Goal: Navigation & Orientation: Find specific page/section

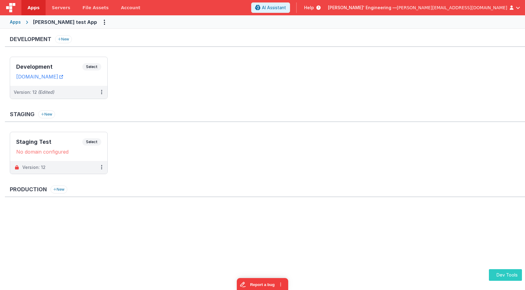
click at [508, 271] on button "Dev Tools" at bounding box center [505, 275] width 33 height 12
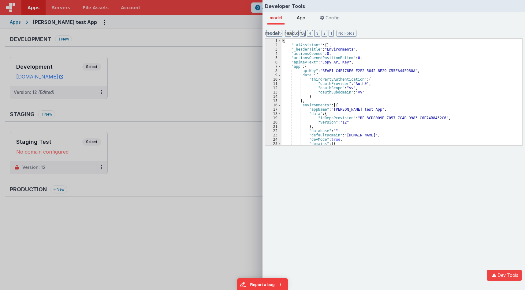
click at [308, 18] on li "App" at bounding box center [300, 18] width 13 height 12
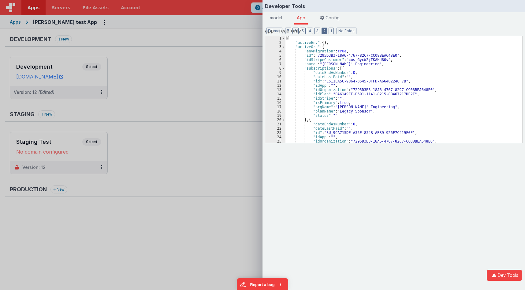
click at [322, 31] on button "2" at bounding box center [325, 31] width 6 height 7
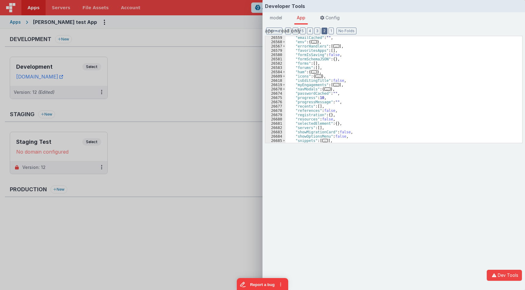
scroll to position [37, 0]
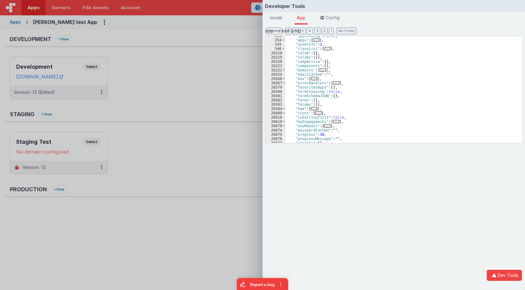
click at [192, 68] on div "Developer Tools model App Params Log (1) Misc Windows Config model - read only …" at bounding box center [262, 145] width 525 height 290
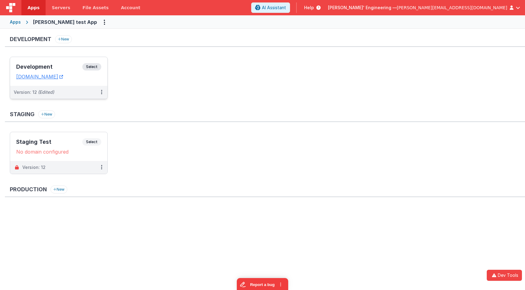
click at [45, 62] on div "Development Select URLs [DOMAIN_NAME]" at bounding box center [58, 71] width 97 height 29
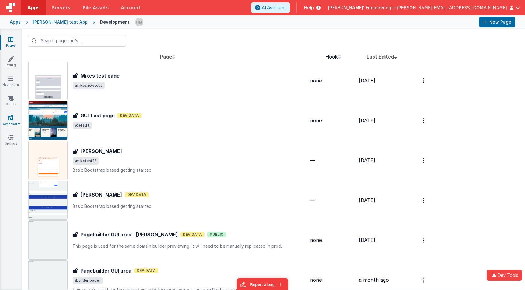
click at [9, 118] on icon at bounding box center [11, 117] width 6 height 6
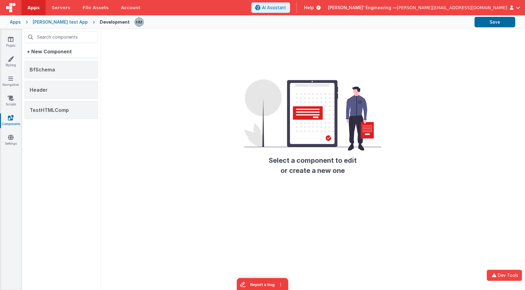
click at [15, 21] on div "Apps" at bounding box center [15, 22] width 11 height 6
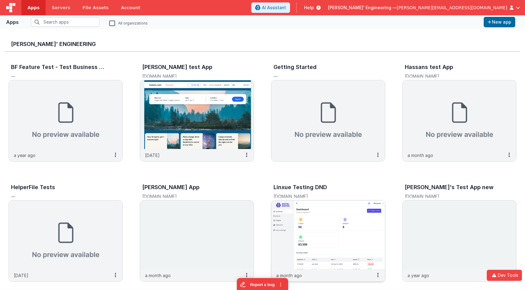
click at [318, 222] on img at bounding box center [329, 234] width 114 height 69
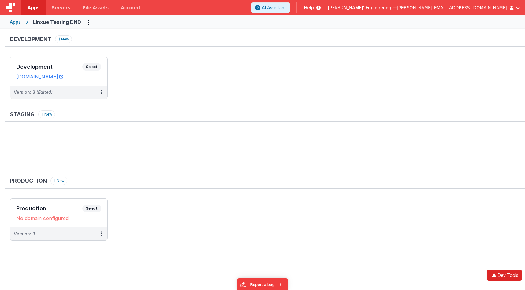
click at [507, 276] on button "Dev Tools" at bounding box center [504, 274] width 35 height 11
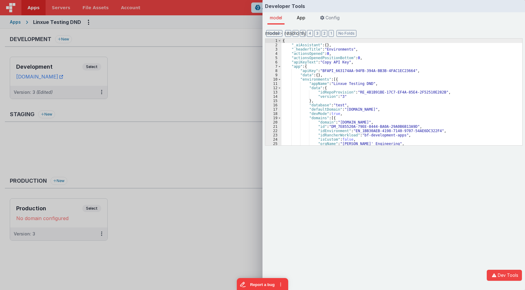
click at [298, 20] on li "App" at bounding box center [300, 18] width 13 height 12
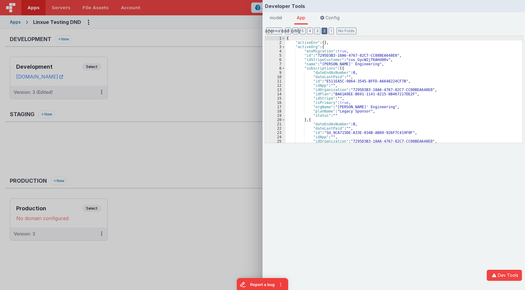
click at [323, 31] on button "2" at bounding box center [325, 31] width 6 height 7
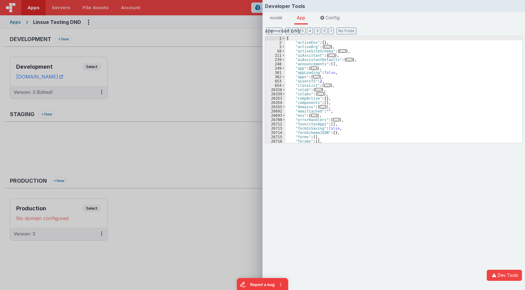
click at [324, 104] on div "{ "activeEnv" : { } , "activeOrg" : { ... } , "activeSiteSchema" : { ... } , "a…" at bounding box center [404, 93] width 237 height 115
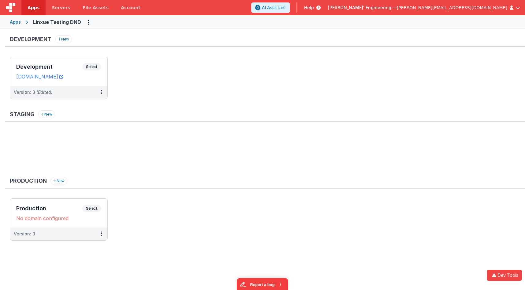
click at [234, 51] on div "Developer Tools model App Params Log (2) Misc Windows Config model - read only …" at bounding box center [262, 145] width 525 height 290
click at [92, 62] on div "Development Select URLs [DOMAIN_NAME]" at bounding box center [58, 71] width 97 height 29
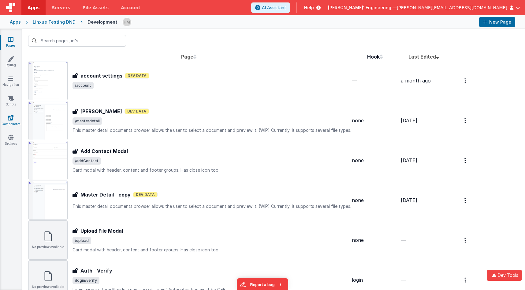
click at [9, 118] on icon at bounding box center [11, 117] width 6 height 6
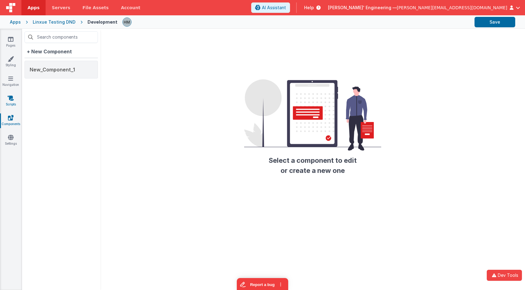
click at [13, 98] on icon at bounding box center [11, 98] width 6 height 6
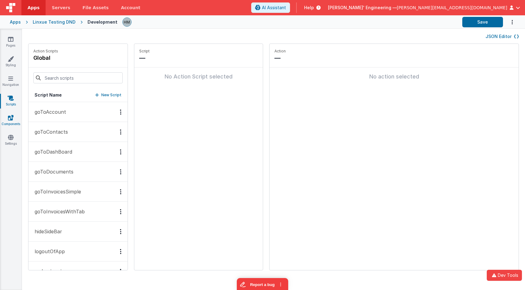
click at [14, 115] on link "Components" at bounding box center [11, 120] width 22 height 12
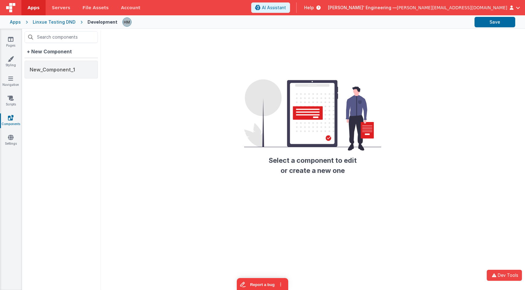
click at [56, 21] on div "Linxue Testing DND" at bounding box center [54, 22] width 43 height 6
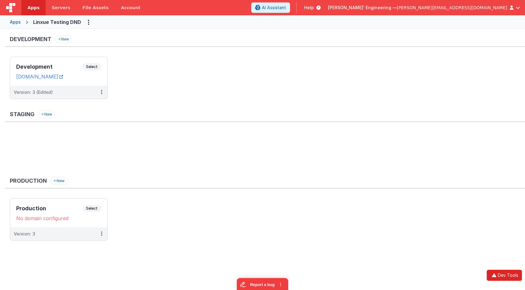
click at [506, 274] on button "Dev Tools" at bounding box center [504, 274] width 35 height 11
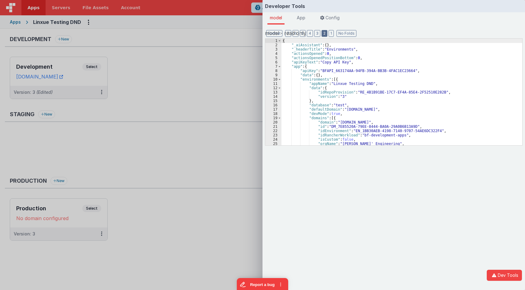
click at [322, 33] on button "2" at bounding box center [325, 33] width 6 height 7
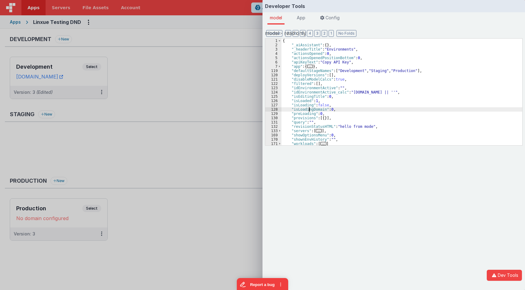
click at [310, 111] on div "{ "_aiAssistant" : { } , "_headerTitle" : "Environments" , "actionsOpened" : 0 …" at bounding box center [402, 96] width 241 height 115
drag, startPoint x: 438, startPoint y: 43, endPoint x: 378, endPoint y: 36, distance: 60.1
click at [427, 40] on input "app.components = []" at bounding box center [458, 44] width 62 height 8
drag, startPoint x: 467, startPoint y: 44, endPoint x: 450, endPoint y: 43, distance: 16.9
click at [450, 43] on input "components = []" at bounding box center [458, 44] width 62 height 8
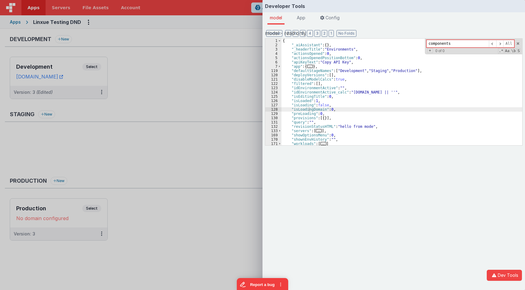
click at [444, 43] on input "components" at bounding box center [458, 44] width 62 height 8
type input "components"
click at [308, 23] on li "App" at bounding box center [300, 18] width 13 height 12
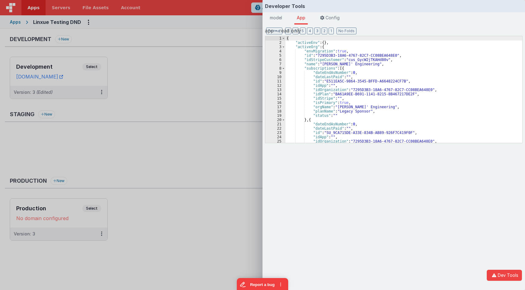
click at [377, 66] on div "{ "activeEnv" : { } , "activeOrg" : { "envMigration" : true , "id" : "7295D3B3-…" at bounding box center [404, 93] width 237 height 115
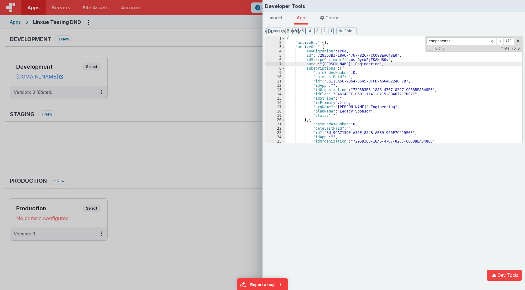
scroll to position [17, 0]
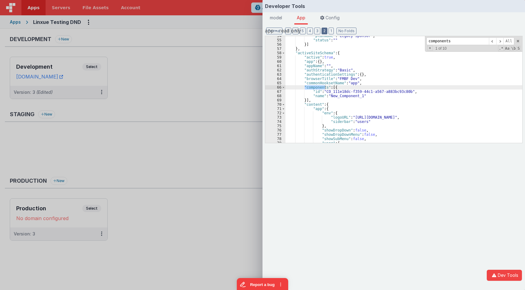
type input "components"
click at [325, 31] on button "2" at bounding box center [325, 31] width 6 height 7
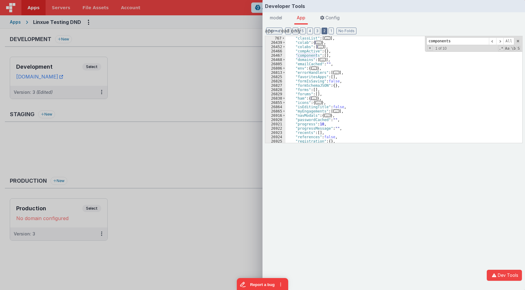
scroll to position [0, 0]
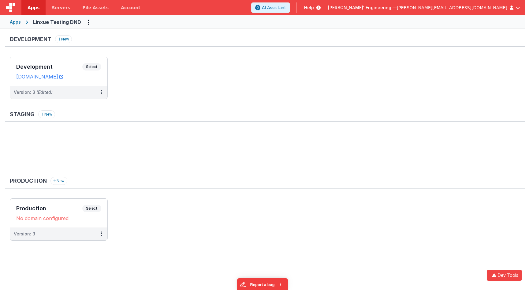
click at [201, 103] on div "Developer Tools model App Params Log (4) Misc Windows Config model - read only …" at bounding box center [262, 145] width 525 height 290
click at [39, 204] on div "Production Select URLs No domain configured" at bounding box center [58, 212] width 97 height 29
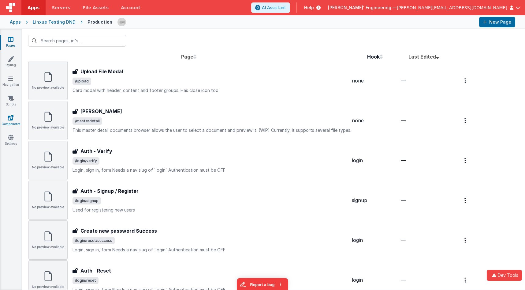
click at [13, 117] on link "Components" at bounding box center [11, 120] width 22 height 12
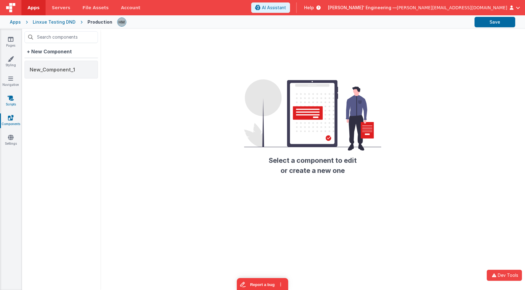
click at [12, 101] on icon at bounding box center [11, 98] width 6 height 6
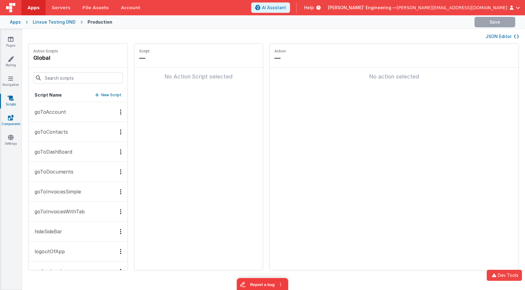
click at [11, 119] on icon at bounding box center [11, 117] width 6 height 6
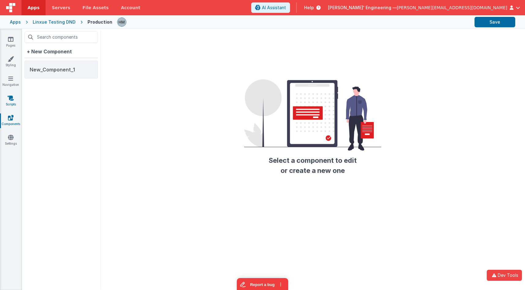
click at [13, 100] on icon at bounding box center [11, 98] width 6 height 6
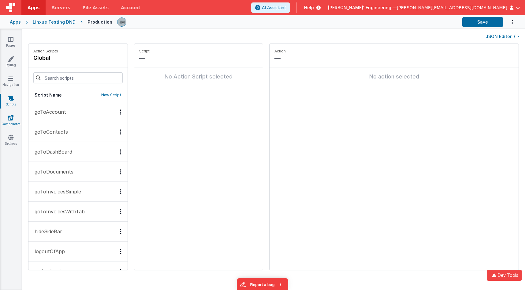
click at [7, 117] on link "Components" at bounding box center [11, 120] width 22 height 12
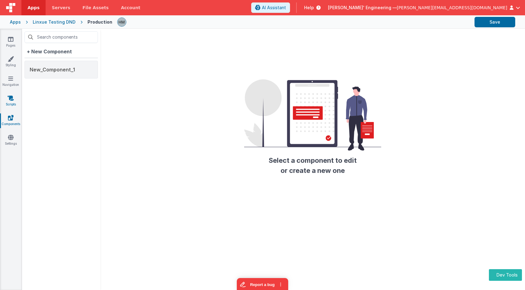
click at [13, 100] on icon at bounding box center [11, 98] width 6 height 6
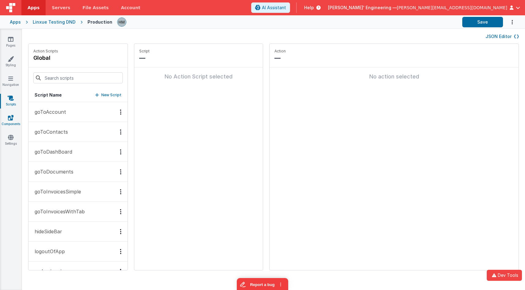
click at [10, 122] on link "Components" at bounding box center [11, 120] width 22 height 12
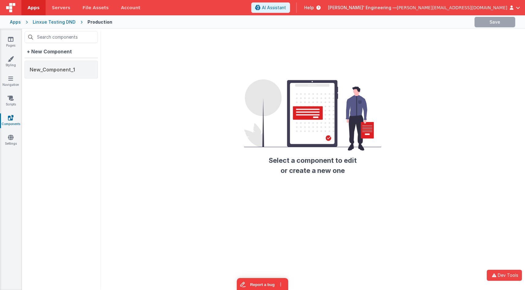
click at [65, 20] on div "Linxue Testing DND" at bounding box center [54, 22] width 43 height 6
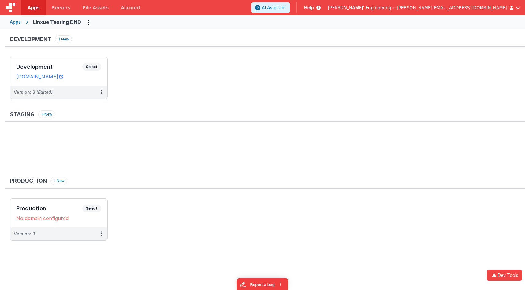
click at [19, 23] on div "Apps" at bounding box center [15, 22] width 11 height 6
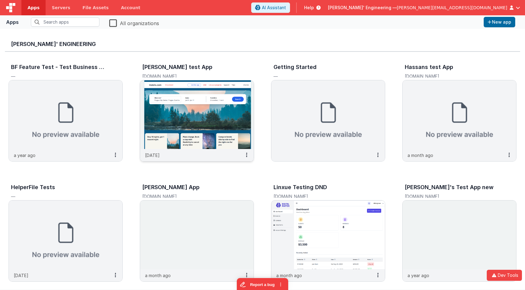
click at [173, 89] on img at bounding box center [197, 114] width 114 height 69
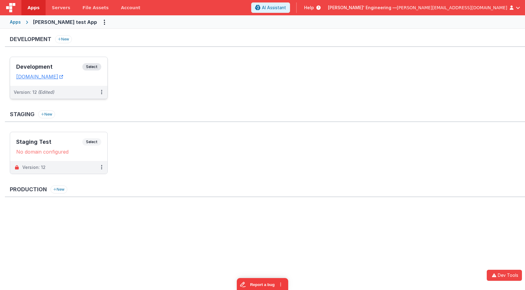
click at [91, 63] on span "Select" at bounding box center [91, 66] width 19 height 7
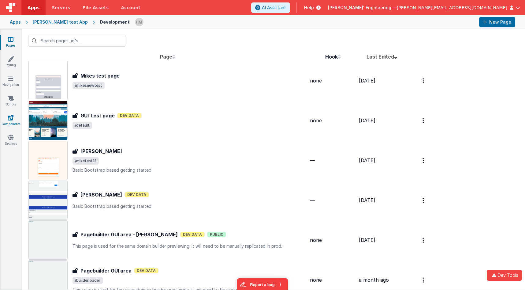
click at [13, 122] on link "Components" at bounding box center [11, 120] width 22 height 12
